Goal: Task Accomplishment & Management: Use online tool/utility

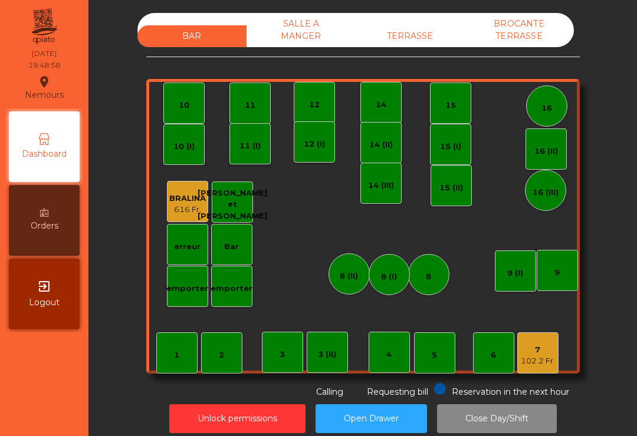
click at [557, 353] on div "7 102.2 Fr." at bounding box center [537, 353] width 41 height 41
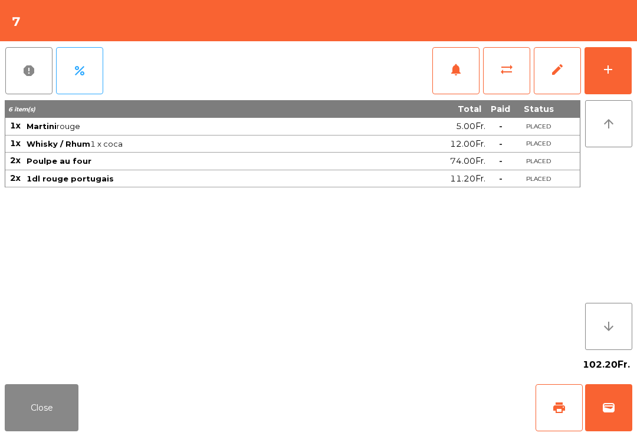
click at [598, 51] on button "add" at bounding box center [607, 70] width 47 height 47
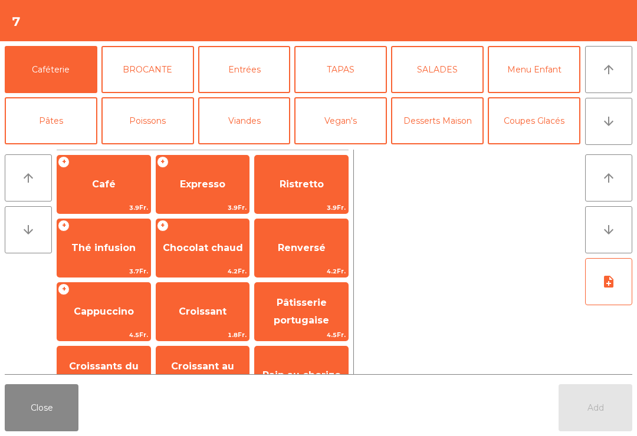
click at [614, 134] on button "arrow_downward" at bounding box center [608, 121] width 47 height 47
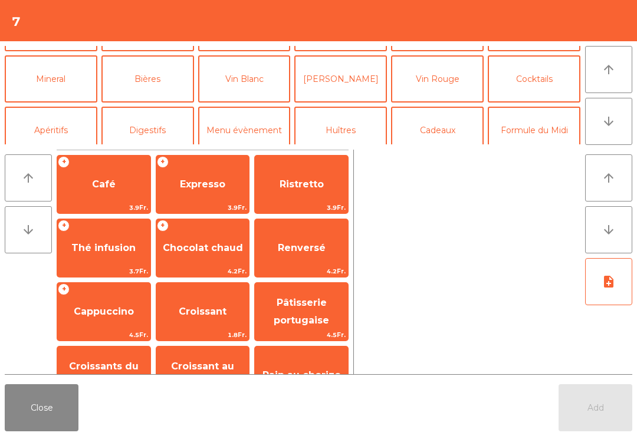
scroll to position [103, 0]
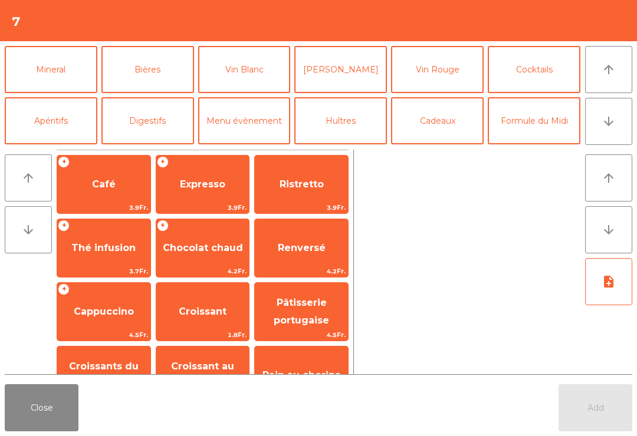
click at [57, 85] on button "Mineral" at bounding box center [51, 69] width 93 height 47
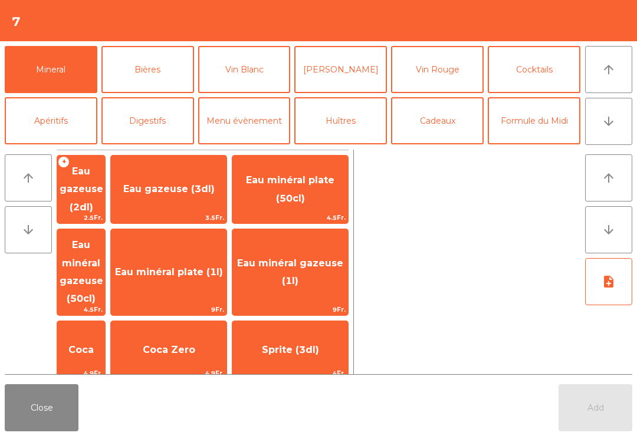
click at [308, 258] on span "Eau minéral gazeuse (1l)" at bounding box center [290, 272] width 106 height 29
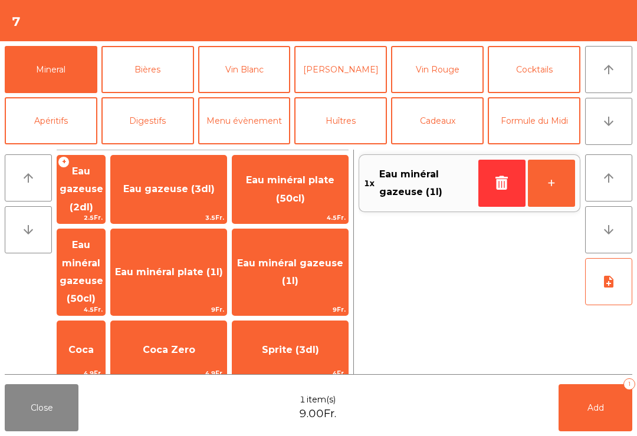
click at [495, 180] on icon "button" at bounding box center [502, 183] width 18 height 14
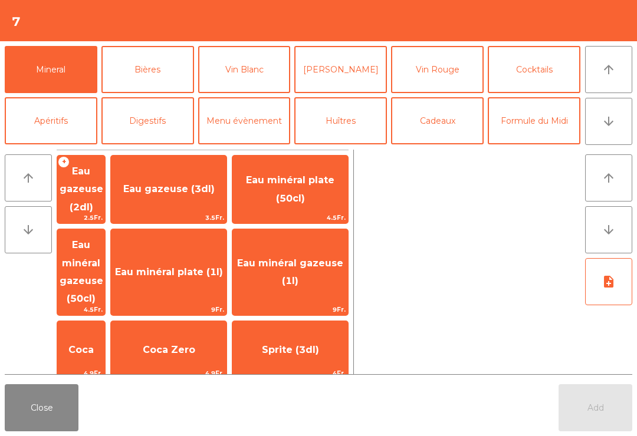
click at [105, 249] on span "Eau minéral gazeuse (50cl)" at bounding box center [81, 272] width 48 height 86
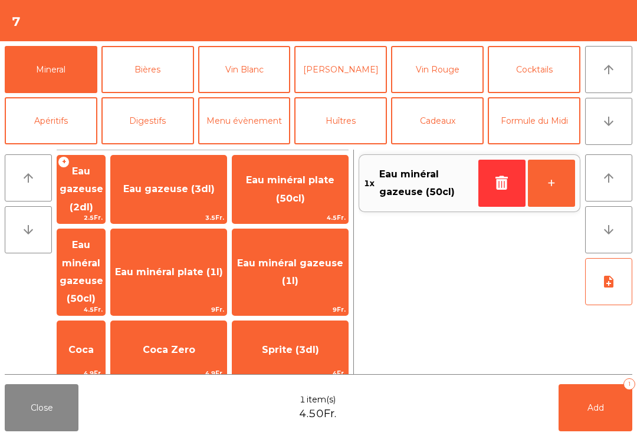
click at [617, 416] on button "Add 1" at bounding box center [595, 407] width 74 height 47
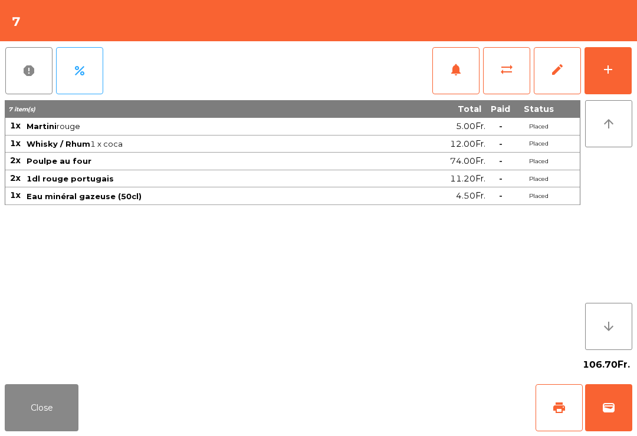
click at [68, 430] on button "Close" at bounding box center [42, 407] width 74 height 47
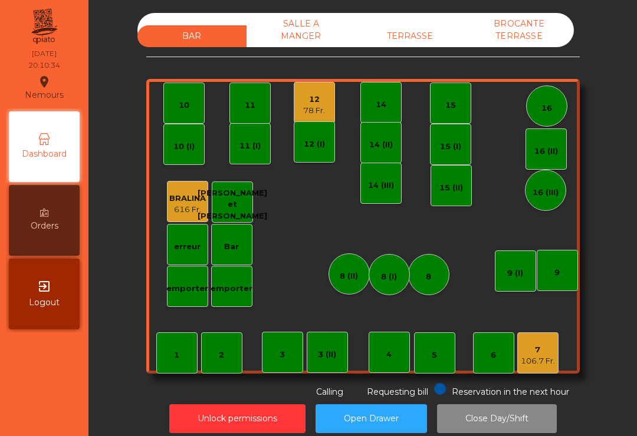
click at [541, 99] on div "16" at bounding box center [546, 106] width 11 height 17
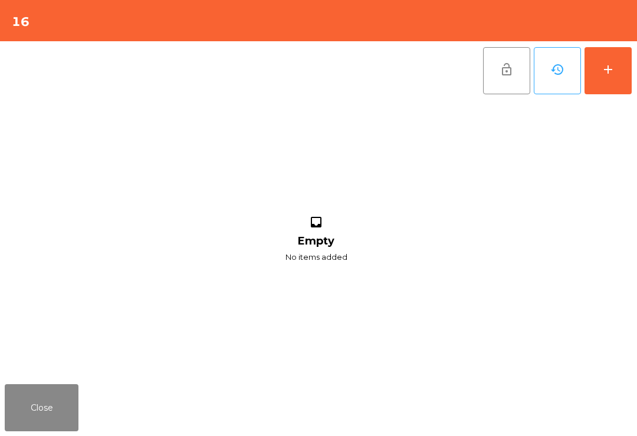
click at [617, 83] on button "add" at bounding box center [607, 70] width 47 height 47
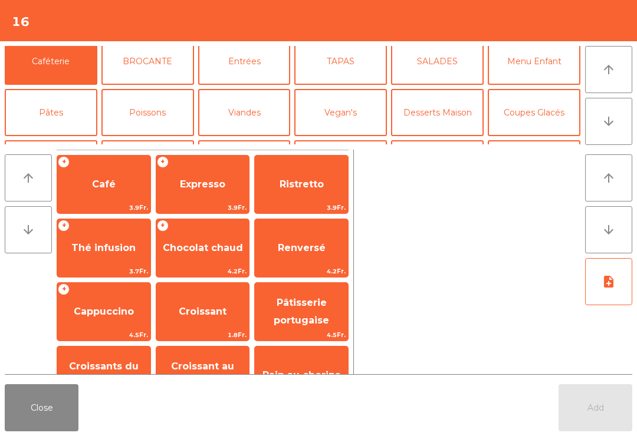
click at [143, 140] on button "Bières" at bounding box center [147, 163] width 93 height 47
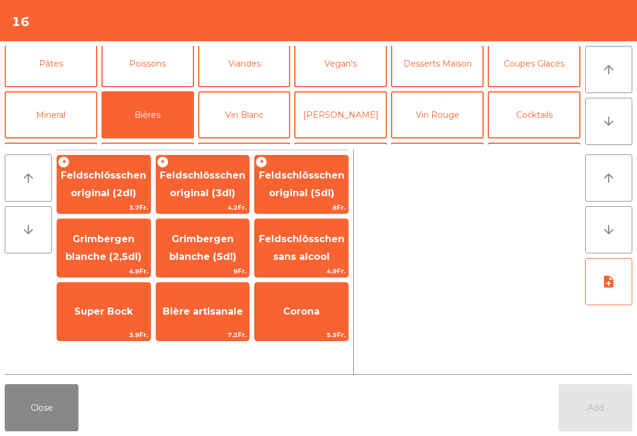
click at [327, 190] on span "Feldschlösschen original (5dl)" at bounding box center [301, 184] width 85 height 29
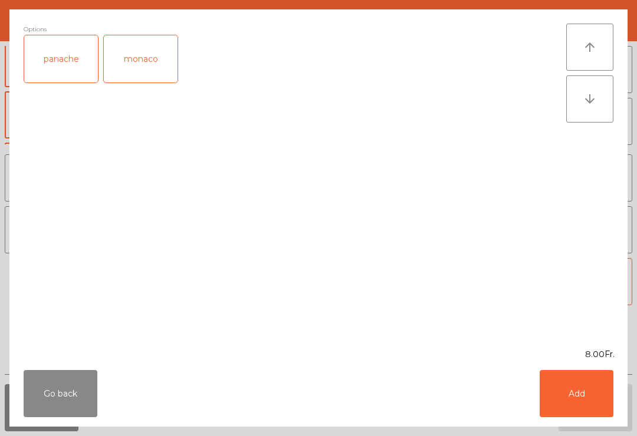
click at [69, 60] on div "panache" at bounding box center [61, 58] width 74 height 47
click at [626, 409] on div "Go back Add" at bounding box center [318, 394] width 618 height 66
click at [572, 389] on button "Add" at bounding box center [576, 393] width 74 height 47
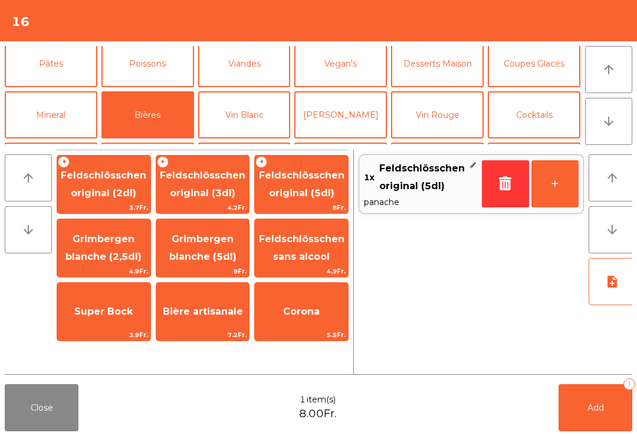
click at [210, 198] on span "Feldschlösschen original (3dl)" at bounding box center [202, 184] width 85 height 29
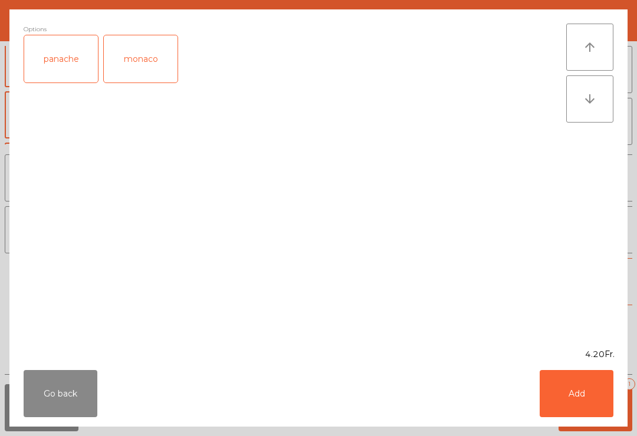
click at [562, 405] on button "Add" at bounding box center [576, 393] width 74 height 47
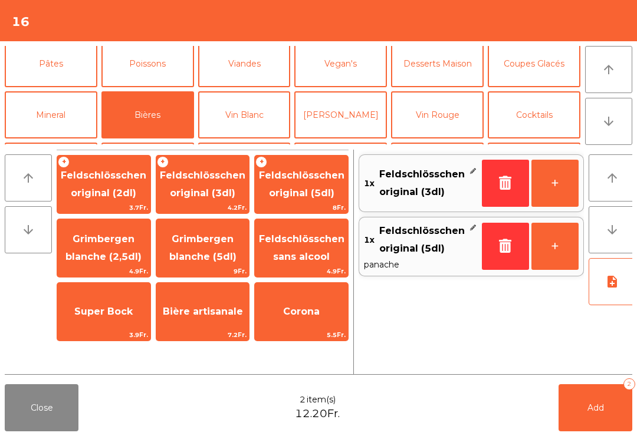
click at [62, 115] on button "Mineral" at bounding box center [51, 114] width 93 height 47
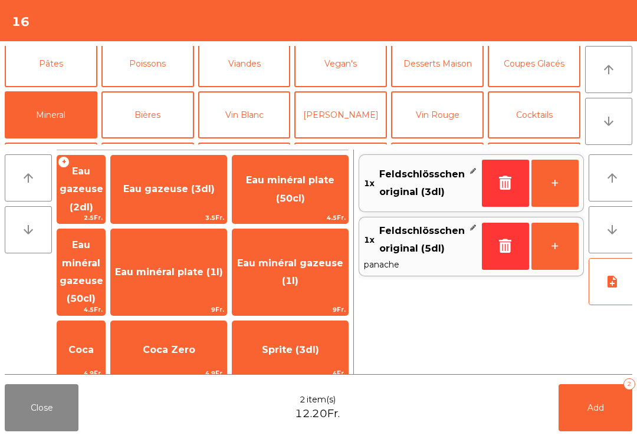
click at [215, 187] on span "Eau gazeuse (3dl)" at bounding box center [168, 188] width 91 height 11
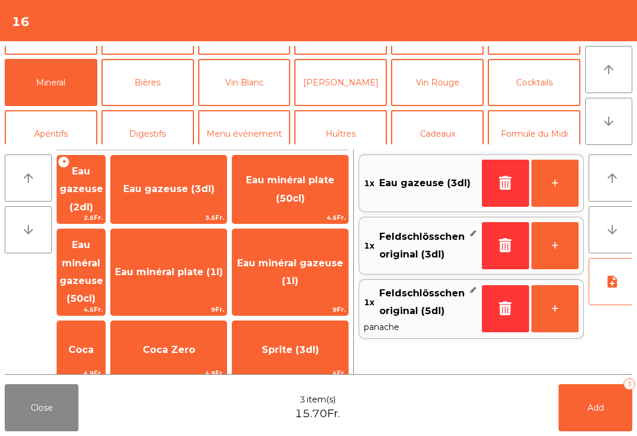
scroll to position [83, 0]
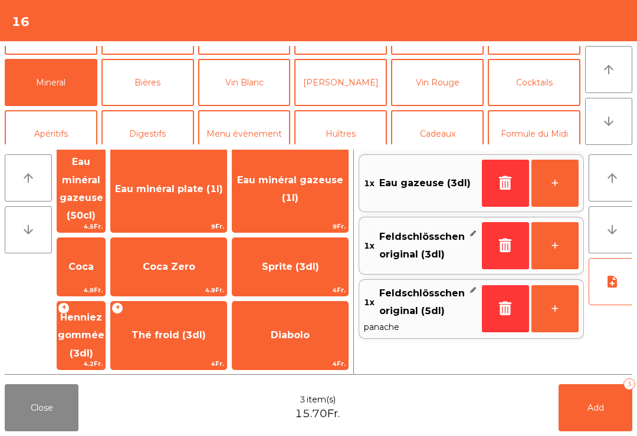
click at [210, 320] on span "Thé froid (3dl)" at bounding box center [169, 336] width 116 height 32
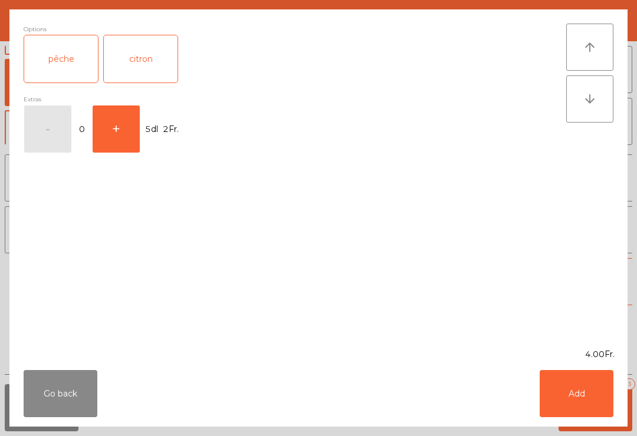
click at [109, 133] on button "+" at bounding box center [116, 129] width 47 height 47
click at [577, 391] on button "Add" at bounding box center [576, 393] width 74 height 47
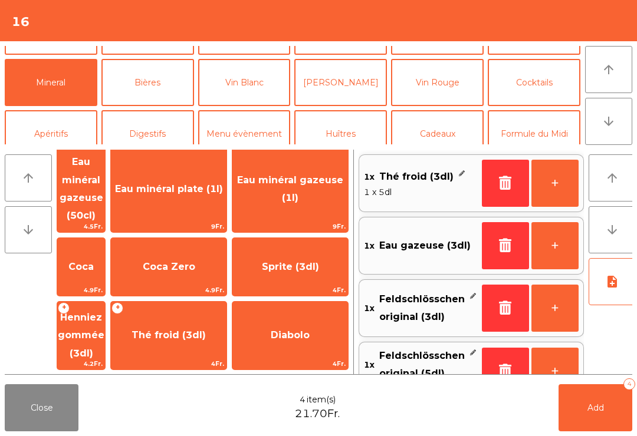
click at [605, 414] on button "Add 4" at bounding box center [595, 407] width 74 height 47
